Goal: Task Accomplishment & Management: Manage account settings

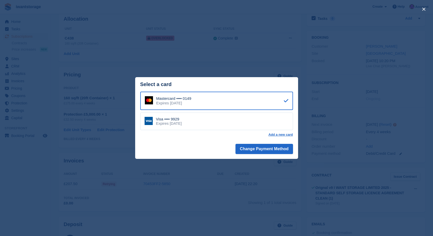
scroll to position [27, 0]
click at [281, 134] on link "Add a new card" at bounding box center [280, 135] width 24 height 4
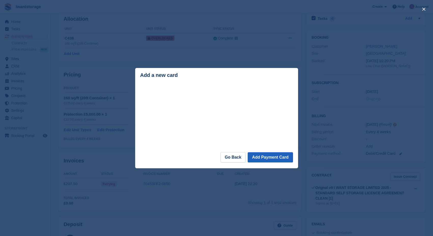
click at [281, 160] on button "Add Payment Card" at bounding box center [270, 157] width 45 height 10
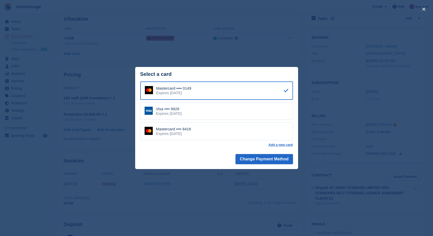
click at [261, 132] on div "Mastercard •••• 8416 Expires September 2029" at bounding box center [216, 132] width 153 height 18
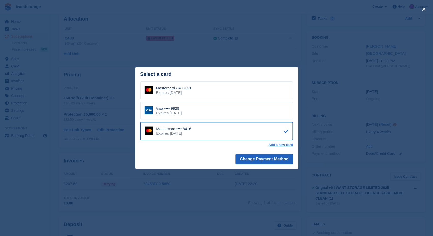
click at [261, 157] on button "Change Payment Method" at bounding box center [264, 159] width 57 height 10
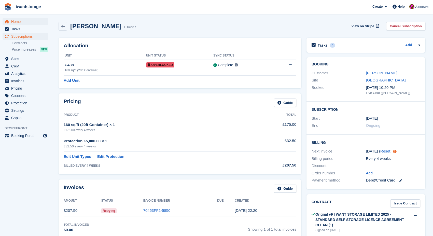
click at [16, 22] on span "Home" at bounding box center [26, 21] width 31 height 7
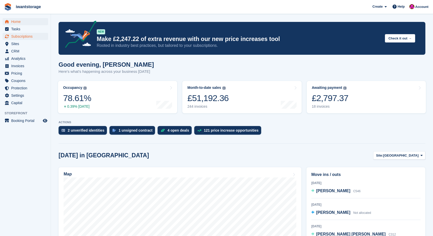
click at [31, 35] on span "Subscriptions" at bounding box center [26, 36] width 31 height 7
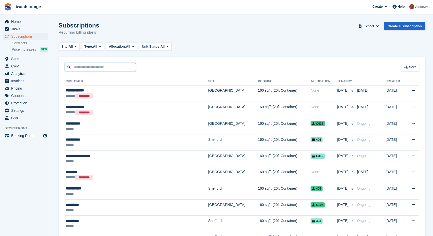
click at [102, 69] on input "text" at bounding box center [100, 67] width 71 height 8
type input "******"
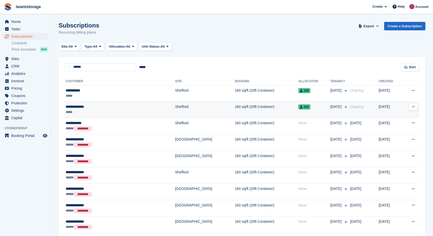
click at [88, 107] on div "**********" at bounding box center [99, 106] width 67 height 5
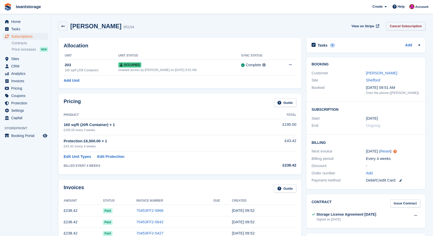
click at [407, 25] on link "Cancel Subscription" at bounding box center [405, 26] width 39 height 8
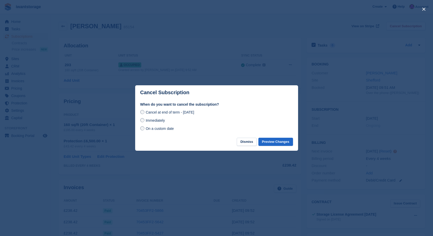
click at [153, 120] on span "Immediately" at bounding box center [155, 120] width 19 height 4
click at [281, 143] on button "Preview Changes" at bounding box center [276, 142] width 35 height 8
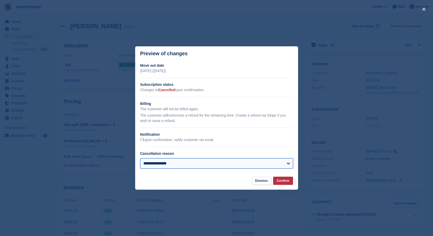
select select "**********"
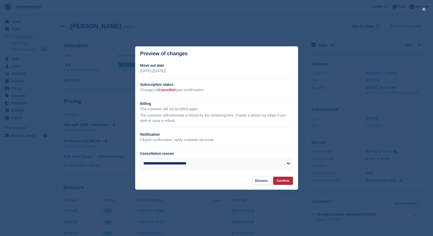
click at [289, 179] on button "Confirm" at bounding box center [283, 181] width 20 height 8
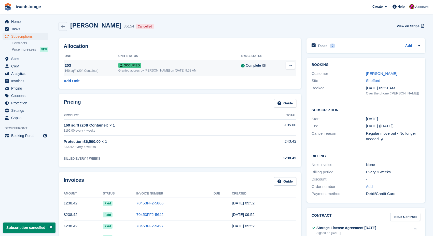
click at [291, 67] on button at bounding box center [290, 66] width 9 height 8
click at [267, 92] on p "Deallocate" at bounding box center [271, 93] width 44 height 7
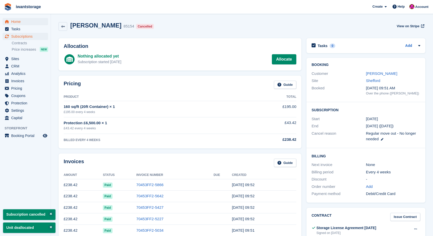
click at [18, 20] on span "Home" at bounding box center [26, 21] width 31 height 7
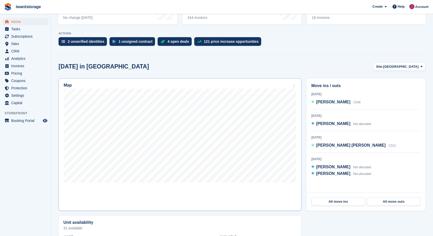
scroll to position [90, 0]
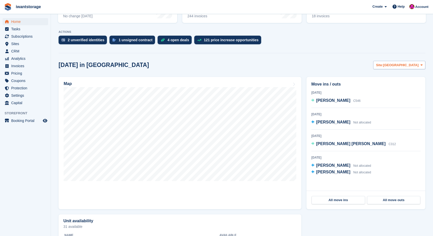
click at [383, 66] on span "Site:" at bounding box center [379, 65] width 7 height 5
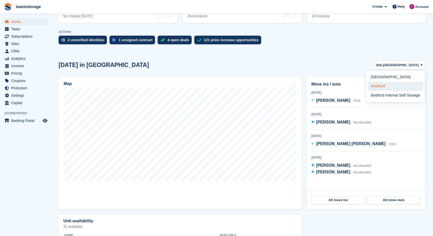
click at [389, 84] on link "Shefford" at bounding box center [395, 86] width 55 height 9
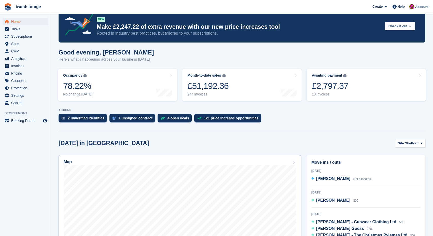
scroll to position [2, 0]
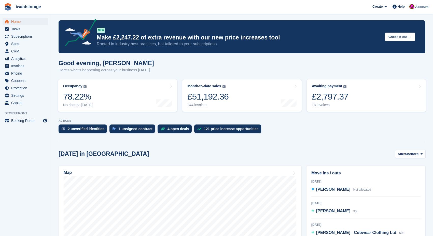
click at [10, 21] on link "Home" at bounding box center [26, 21] width 46 height 7
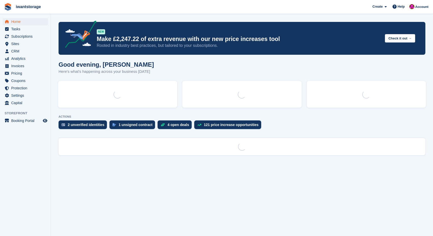
scroll to position [0, 0]
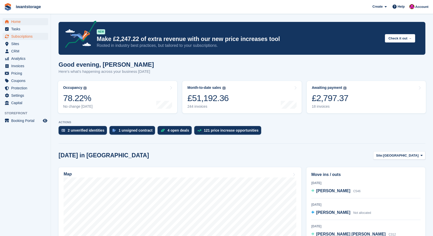
click at [23, 36] on span "Subscriptions" at bounding box center [26, 36] width 31 height 7
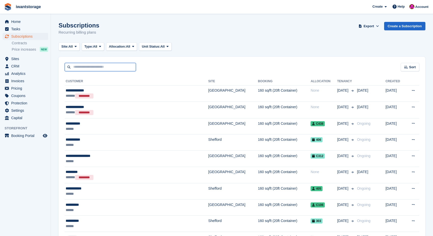
click at [86, 64] on input "text" at bounding box center [100, 67] width 71 height 8
type input "******"
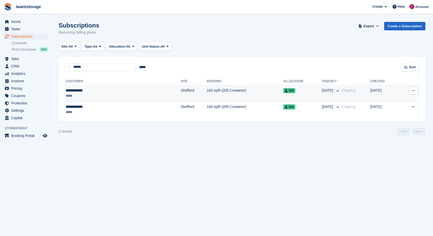
click at [78, 95] on div "*****" at bounding box center [95, 95] width 59 height 5
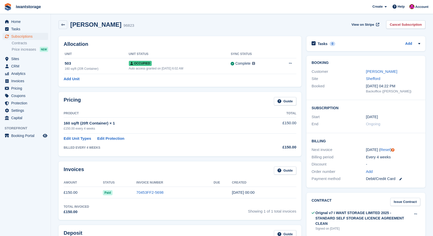
scroll to position [2, 0]
click at [64, 24] on icon at bounding box center [63, 24] width 4 height 4
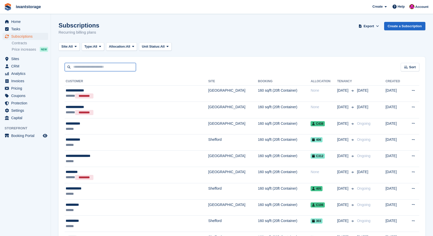
click at [79, 66] on input "text" at bounding box center [100, 67] width 71 height 8
type input "******"
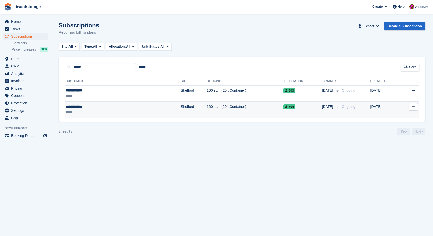
click at [78, 108] on div "**********" at bounding box center [95, 106] width 59 height 5
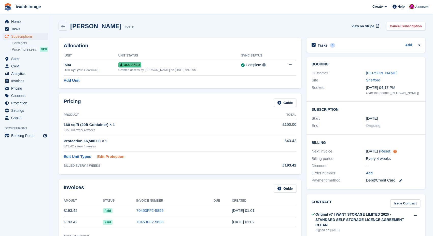
click at [109, 155] on link "Edit Protection" at bounding box center [110, 157] width 27 height 6
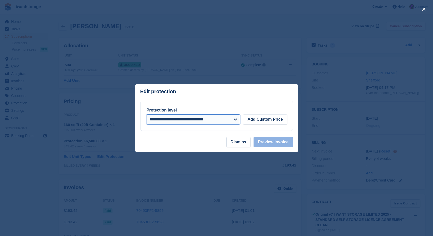
select select
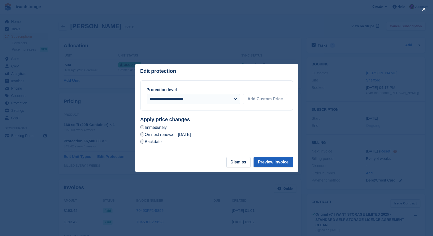
click at [281, 162] on button "Preview Invoice" at bounding box center [273, 162] width 39 height 10
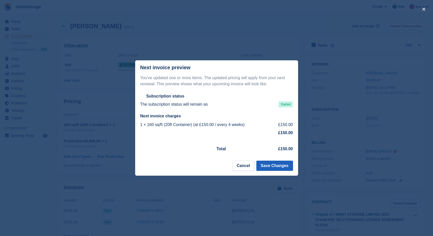
click at [277, 165] on button "Save Changes" at bounding box center [274, 166] width 36 height 10
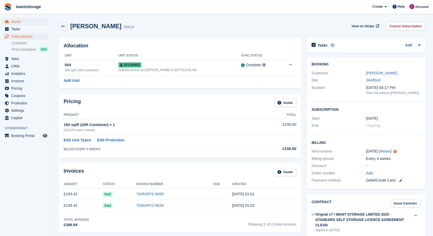
click at [14, 21] on span "Home" at bounding box center [26, 21] width 31 height 7
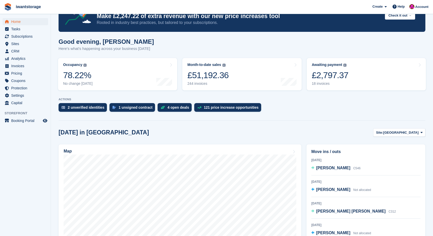
scroll to position [25, 0]
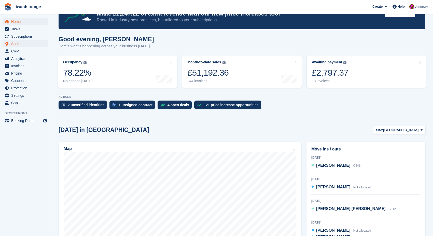
click at [20, 45] on span "Sites" at bounding box center [26, 43] width 31 height 7
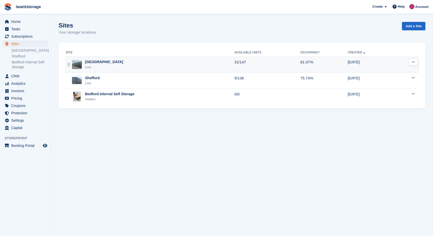
click at [94, 64] on div "[GEOGRAPHIC_DATA]" at bounding box center [104, 61] width 38 height 5
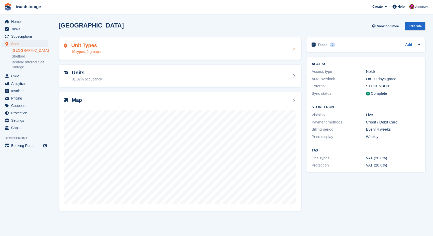
click at [128, 48] on div "Unit Types 10 types, 2 groups" at bounding box center [180, 49] width 233 height 12
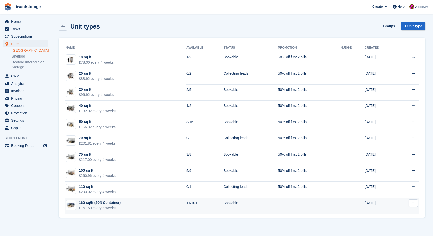
click at [92, 205] on div "160 sq/ft (20ft Container)" at bounding box center [100, 202] width 42 height 5
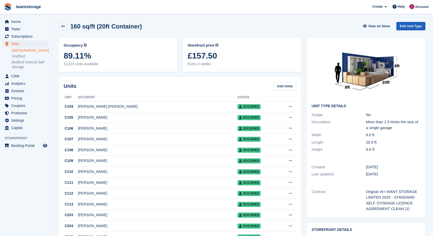
click at [409, 25] on link "Edit Unit Type" at bounding box center [411, 26] width 29 height 8
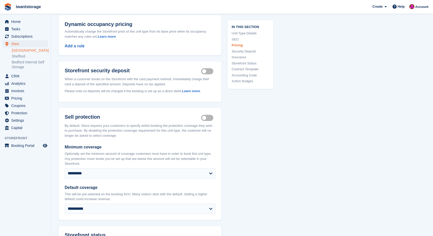
scroll to position [381, 0]
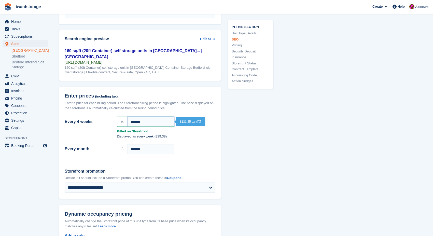
drag, startPoint x: 144, startPoint y: 118, endPoint x: 128, endPoint y: 118, distance: 15.8
click at [128, 118] on input "******" at bounding box center [151, 122] width 47 height 10
type input "******"
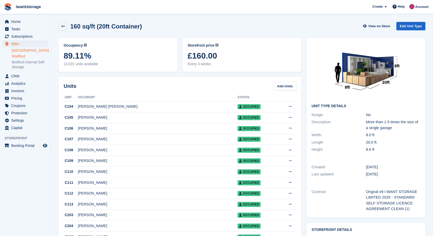
click at [23, 56] on link "Shefford" at bounding box center [30, 56] width 36 height 5
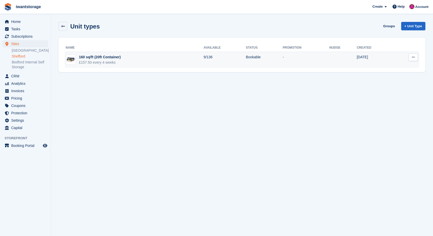
click at [98, 56] on div "160 sq/ft (20ft Container)" at bounding box center [100, 57] width 42 height 5
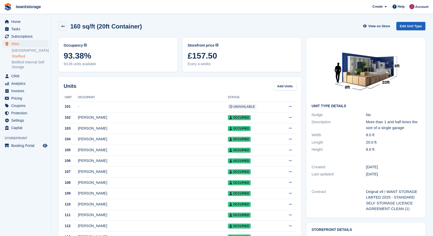
click at [412, 25] on link "Edit Unit Type" at bounding box center [411, 26] width 29 height 8
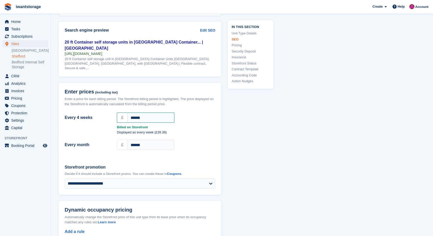
scroll to position [387, 0]
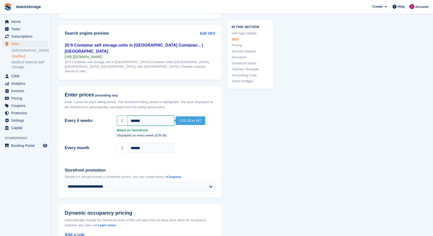
drag, startPoint x: 145, startPoint y: 113, endPoint x: 127, endPoint y: 113, distance: 18.3
click at [127, 116] on div "£ ******" at bounding box center [166, 121] width 99 height 10
type input "******"
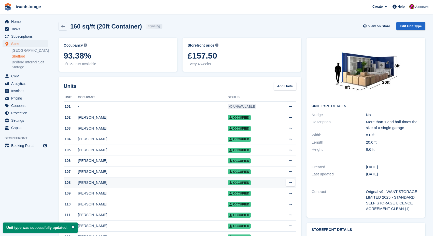
scroll to position [4, 0]
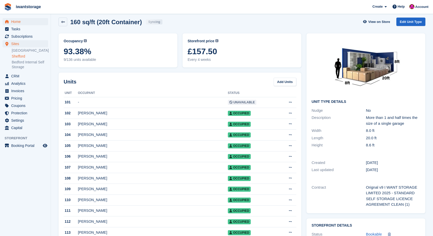
click at [17, 24] on span "Home" at bounding box center [26, 21] width 31 height 7
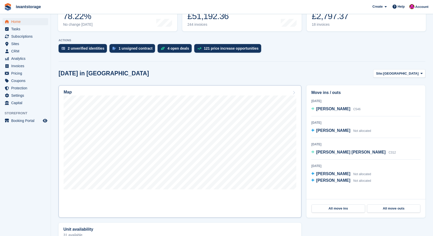
scroll to position [88, 0]
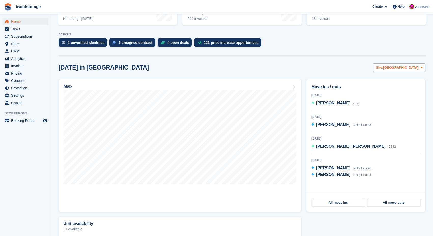
click at [408, 69] on span "[GEOGRAPHIC_DATA]" at bounding box center [400, 67] width 35 height 5
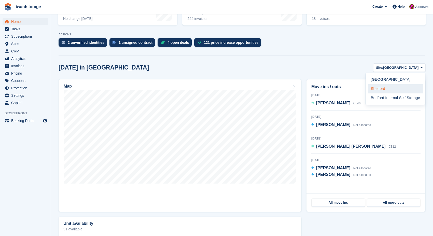
click at [378, 89] on link "Shefford" at bounding box center [395, 88] width 55 height 9
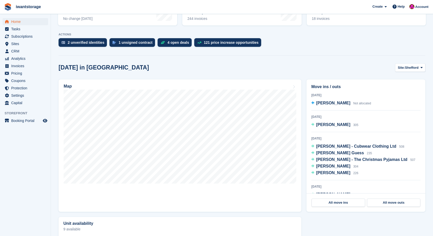
scroll to position [0, 0]
click at [17, 23] on span "Home" at bounding box center [26, 21] width 31 height 7
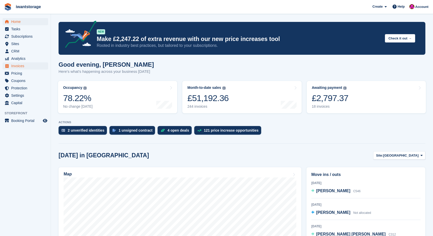
click at [21, 68] on span "Invoices" at bounding box center [26, 65] width 31 height 7
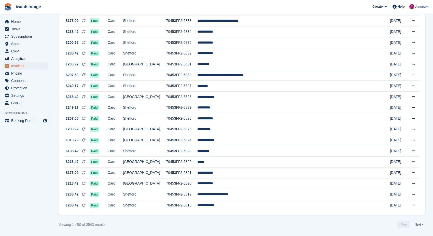
scroll to position [430, 0]
click at [422, 224] on link "Next ›" at bounding box center [418, 225] width 13 height 8
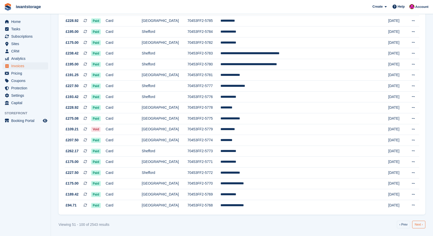
click at [419, 226] on link "Next ›" at bounding box center [418, 225] width 13 height 8
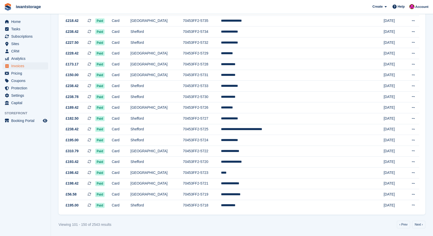
click at [419, 226] on link "Next ›" at bounding box center [418, 225] width 13 height 8
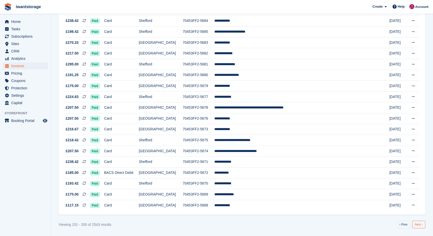
click at [418, 222] on link "Next ›" at bounding box center [418, 225] width 13 height 8
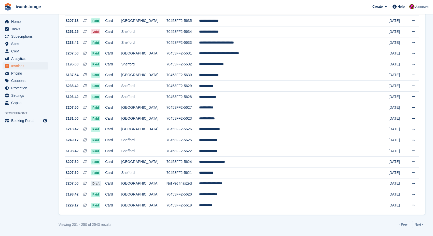
scroll to position [430, 0]
click at [405, 223] on link "‹ Prev" at bounding box center [403, 225] width 13 height 8
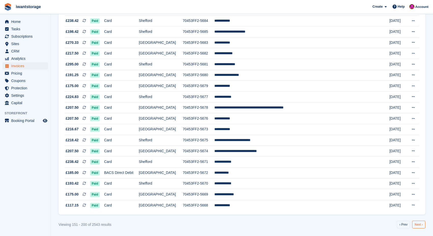
click at [417, 225] on link "Next ›" at bounding box center [418, 225] width 13 height 8
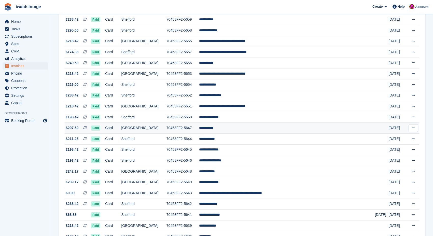
scroll to position [158, 0]
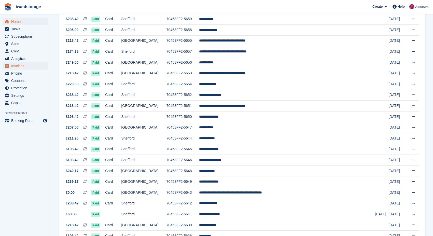
click at [17, 21] on span "Home" at bounding box center [26, 21] width 31 height 7
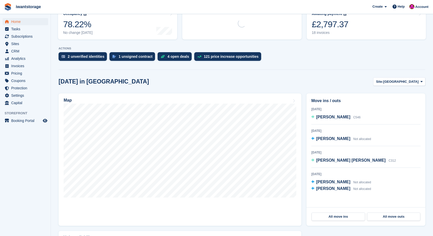
scroll to position [100, 0]
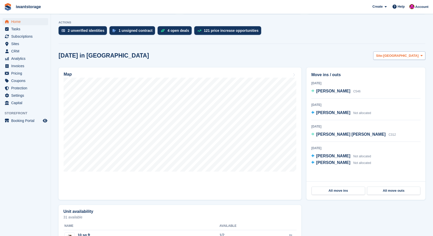
click at [409, 55] on span "[GEOGRAPHIC_DATA]" at bounding box center [400, 55] width 35 height 5
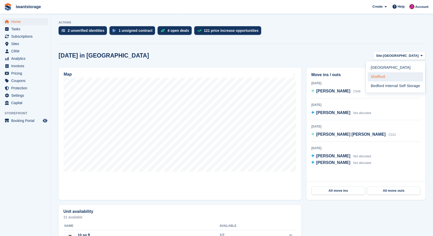
click at [391, 78] on link "Shefford" at bounding box center [395, 76] width 55 height 9
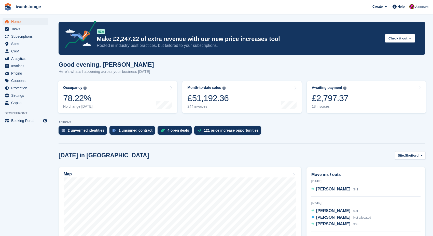
scroll to position [0, 0]
click at [16, 22] on span "Home" at bounding box center [26, 21] width 31 height 7
